Goal: Find specific page/section: Find specific page/section

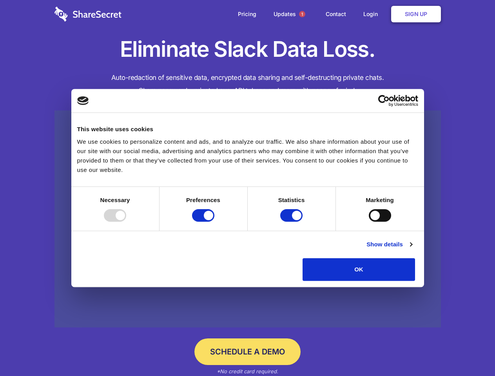
click at [126, 222] on div at bounding box center [115, 215] width 22 height 13
click at [214, 222] on input "Preferences" at bounding box center [203, 215] width 22 height 13
checkbox input "false"
click at [292, 222] on input "Statistics" at bounding box center [291, 215] width 22 height 13
checkbox input "false"
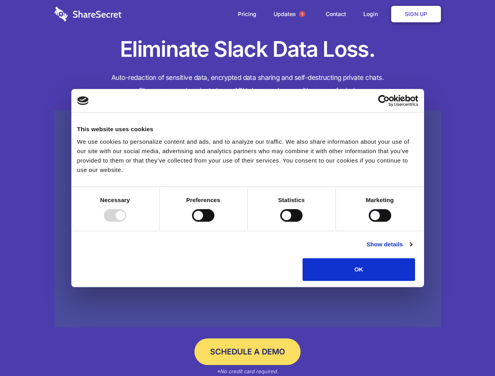
click at [369, 222] on input "Marketing" at bounding box center [380, 215] width 22 height 13
checkbox input "true"
click at [412, 249] on link "Show details" at bounding box center [388, 244] width 45 height 9
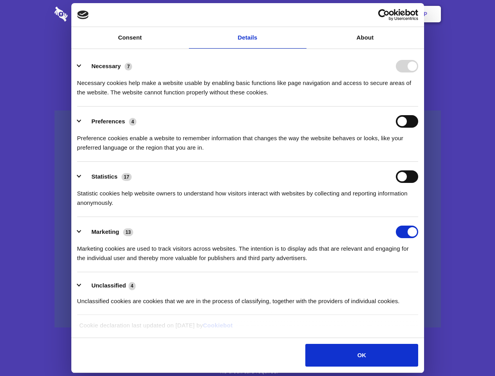
click at [418, 97] on div "Necessary cookies help make a website usable by enabling basic functions like p…" at bounding box center [247, 85] width 341 height 25
click at [302, 14] on span "1" at bounding box center [302, 14] width 6 height 6
